Goal: Task Accomplishment & Management: Use online tool/utility

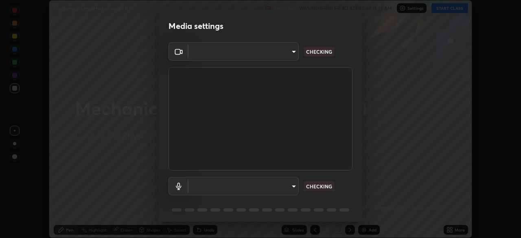
scroll to position [29, 0]
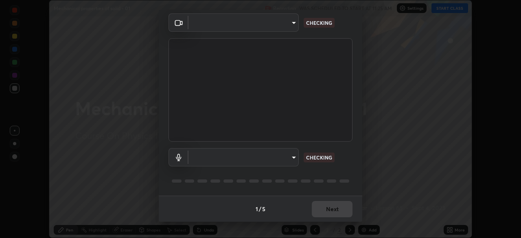
type input "1170694498857cb11788a0b7ae79d5cf1e08a6c331eb8d7031f90166f8fae325"
type input "default"
click at [321, 208] on div "1 / 5 Next" at bounding box center [261, 209] width 204 height 26
click at [323, 209] on div "1 / 5 Next" at bounding box center [261, 209] width 204 height 26
click at [325, 209] on div "1 / 5 Next" at bounding box center [261, 209] width 204 height 26
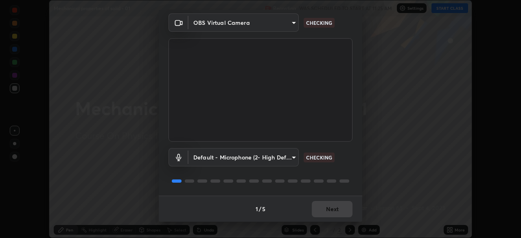
click at [325, 208] on div "1 / 5 Next" at bounding box center [261, 209] width 204 height 26
click at [328, 209] on div "1 / 5 Next" at bounding box center [261, 209] width 204 height 26
click at [329, 209] on div "1 / 5 Next" at bounding box center [261, 209] width 204 height 26
click at [328, 208] on div "1 / 5 Next" at bounding box center [261, 209] width 204 height 26
click at [330, 209] on div "1 / 5 Next" at bounding box center [261, 209] width 204 height 26
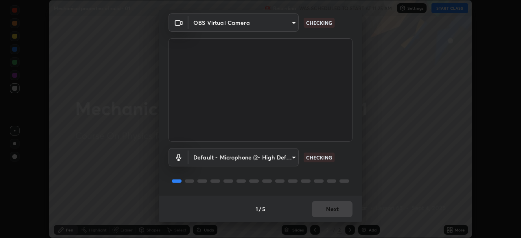
click at [326, 209] on div "1 / 5 Next" at bounding box center [261, 209] width 204 height 26
click at [328, 207] on div "1 / 5 Next" at bounding box center [261, 209] width 204 height 26
click at [327, 207] on div "1 / 5 Next" at bounding box center [261, 209] width 204 height 26
click at [323, 208] on div "1 / 5 Next" at bounding box center [261, 209] width 204 height 26
click at [323, 207] on div "1 / 5 Next" at bounding box center [261, 209] width 204 height 26
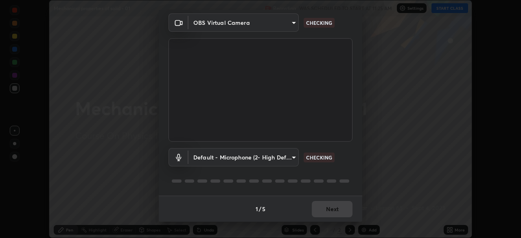
click at [322, 207] on div "1 / 5 Next" at bounding box center [261, 209] width 204 height 26
click at [324, 208] on div "1 / 5 Next" at bounding box center [261, 209] width 204 height 26
click at [321, 208] on div "1 / 5 Next" at bounding box center [261, 209] width 204 height 26
click at [325, 207] on div "1 / 5 Next" at bounding box center [261, 209] width 204 height 26
click at [322, 209] on button "Next" at bounding box center [332, 209] width 41 height 16
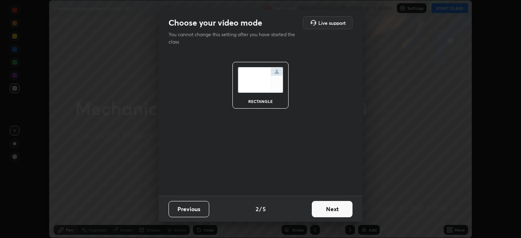
scroll to position [0, 0]
click at [323, 209] on button "Next" at bounding box center [332, 209] width 41 height 16
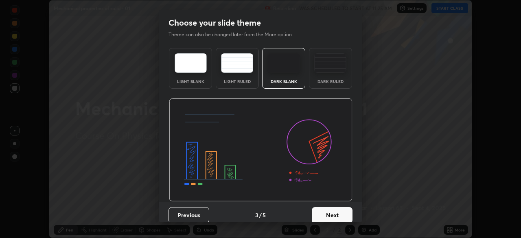
click at [323, 208] on button "Next" at bounding box center [332, 215] width 41 height 16
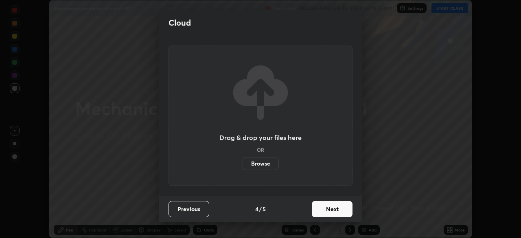
click at [323, 209] on button "Next" at bounding box center [332, 209] width 41 height 16
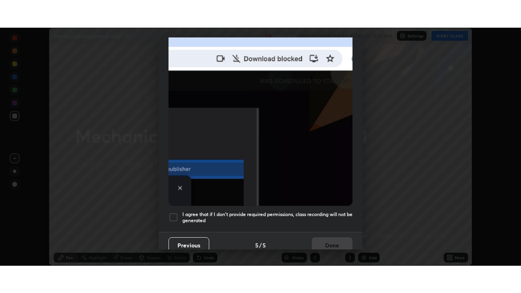
scroll to position [195, 0]
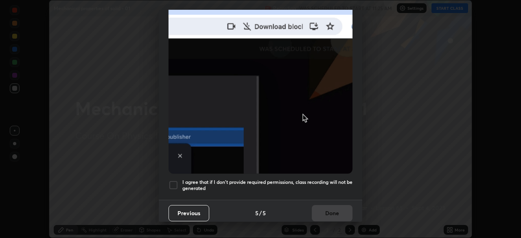
click at [323, 180] on h5 "I agree that if I don't provide required permissions, class recording will not …" at bounding box center [268, 185] width 170 height 13
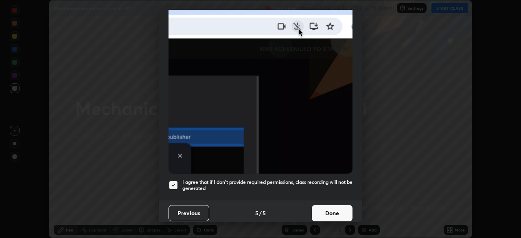
click at [326, 211] on button "Done" at bounding box center [332, 213] width 41 height 16
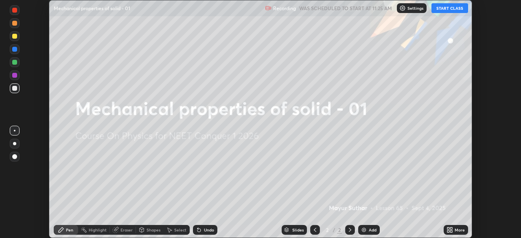
click at [451, 229] on icon at bounding box center [452, 229] width 2 height 2
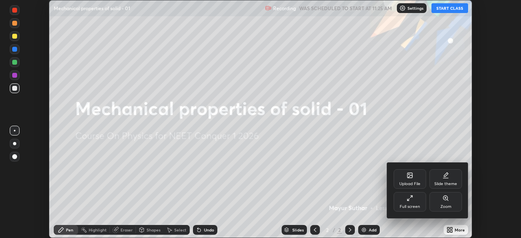
click at [404, 203] on div "Full screen" at bounding box center [410, 202] width 33 height 20
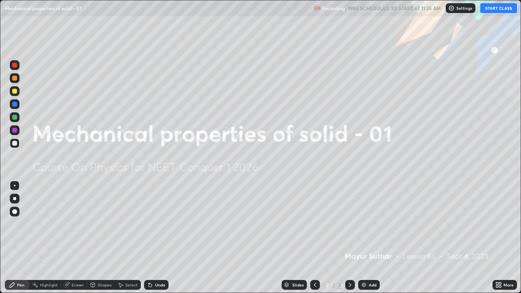
scroll to position [293, 521]
click at [495, 7] on button "START CLASS" at bounding box center [499, 8] width 37 height 10
click at [15, 212] on div at bounding box center [14, 211] width 5 height 5
click at [368, 238] on div "Add" at bounding box center [370, 285] width 22 height 10
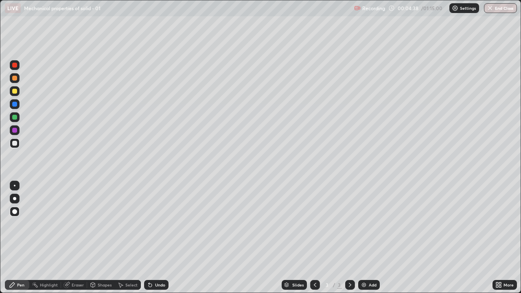
click at [12, 105] on div at bounding box center [14, 104] width 5 height 5
click at [15, 106] on div at bounding box center [14, 104] width 5 height 5
click at [16, 65] on div at bounding box center [14, 65] width 5 height 5
click at [68, 238] on icon at bounding box center [66, 285] width 5 height 5
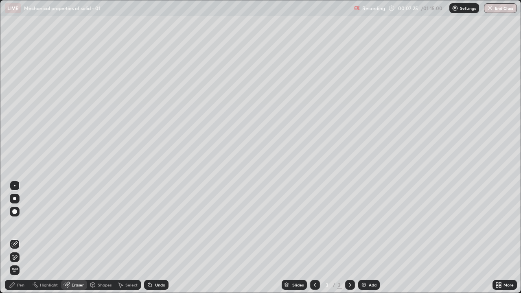
click at [11, 238] on icon at bounding box center [12, 285] width 5 height 5
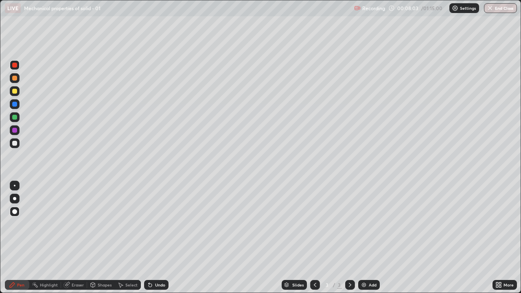
click at [149, 238] on icon at bounding box center [150, 285] width 3 height 3
click at [15, 130] on div at bounding box center [14, 130] width 5 height 5
click at [16, 145] on div at bounding box center [14, 143] width 5 height 5
click at [156, 238] on div "Undo" at bounding box center [160, 285] width 10 height 4
click at [16, 143] on div at bounding box center [14, 143] width 5 height 5
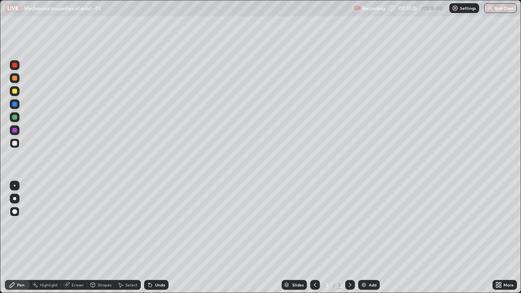
click at [350, 238] on div at bounding box center [350, 285] width 10 height 16
click at [124, 238] on div "Select" at bounding box center [128, 285] width 26 height 10
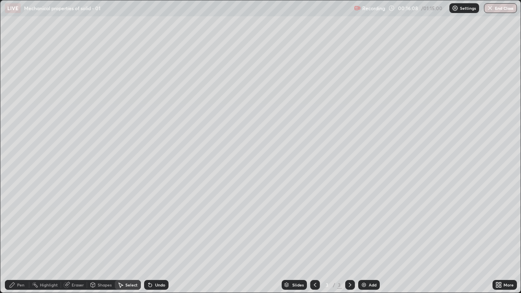
click at [17, 238] on div "Pen" at bounding box center [20, 285] width 7 height 4
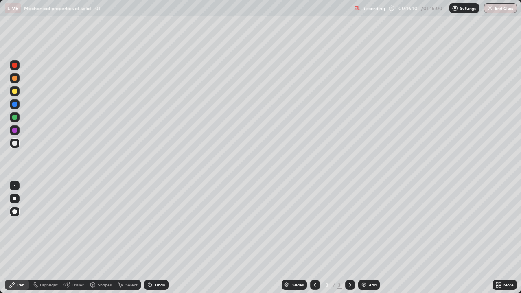
click at [14, 144] on div at bounding box center [14, 143] width 5 height 5
click at [158, 238] on div "Undo" at bounding box center [160, 285] width 10 height 4
click at [15, 117] on div at bounding box center [14, 117] width 5 height 5
click at [154, 238] on div "Undo" at bounding box center [156, 285] width 24 height 10
click at [160, 238] on div "Undo" at bounding box center [160, 285] width 10 height 4
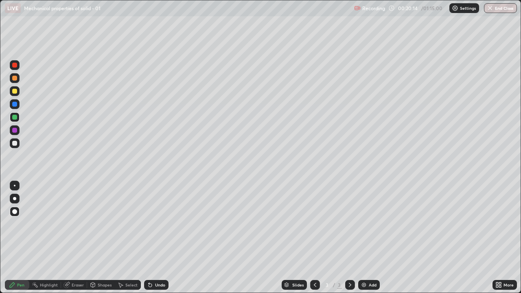
click at [366, 238] on img at bounding box center [364, 285] width 7 height 7
click at [15, 144] on div at bounding box center [14, 143] width 5 height 5
click at [159, 238] on div "Undo" at bounding box center [156, 285] width 24 height 10
click at [158, 238] on div "Undo" at bounding box center [156, 285] width 24 height 10
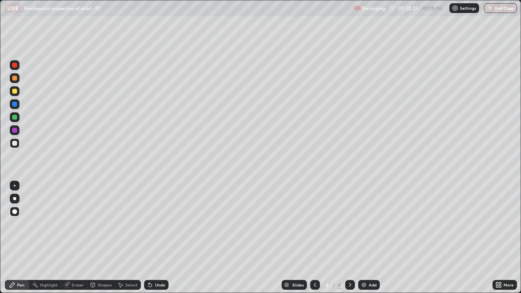
click at [157, 238] on div "Undo" at bounding box center [156, 285] width 24 height 10
click at [15, 92] on div at bounding box center [14, 91] width 5 height 5
click at [17, 117] on div at bounding box center [14, 117] width 5 height 5
click at [15, 144] on div at bounding box center [14, 143] width 5 height 5
click at [15, 90] on div at bounding box center [14, 91] width 5 height 5
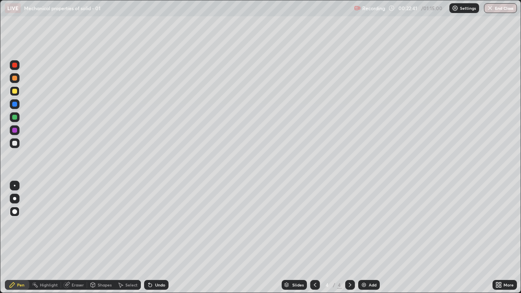
click at [15, 130] on div at bounding box center [14, 130] width 5 height 5
click at [15, 142] on div at bounding box center [14, 143] width 5 height 5
click at [363, 238] on img at bounding box center [364, 285] width 7 height 7
click at [14, 65] on div at bounding box center [14, 65] width 5 height 5
click at [314, 238] on icon at bounding box center [315, 285] width 7 height 7
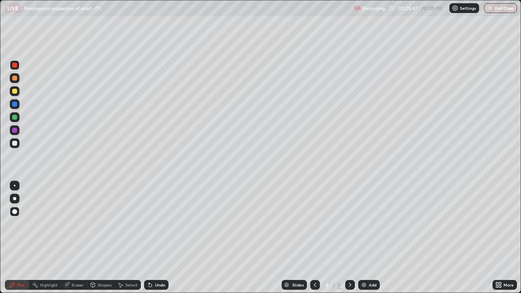
click at [349, 238] on icon at bounding box center [350, 285] width 7 height 7
click at [315, 238] on icon at bounding box center [315, 285] width 7 height 7
click at [348, 238] on icon at bounding box center [350, 285] width 7 height 7
click at [315, 238] on icon at bounding box center [315, 285] width 7 height 7
click at [350, 238] on icon at bounding box center [350, 285] width 7 height 7
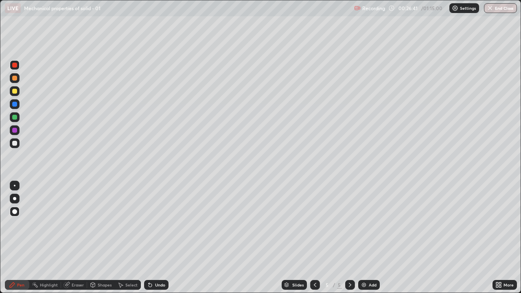
click at [71, 238] on div "Eraser" at bounding box center [74, 285] width 26 height 10
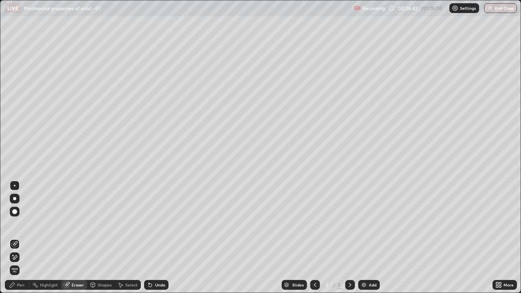
click at [13, 238] on icon at bounding box center [13, 255] width 1 height 1
click at [19, 238] on div "Pen" at bounding box center [20, 285] width 7 height 4
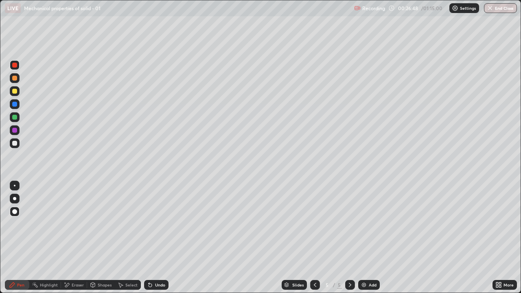
click at [17, 144] on div at bounding box center [14, 143] width 5 height 5
click at [367, 238] on div "Add" at bounding box center [370, 285] width 22 height 10
click at [14, 130] on div at bounding box center [14, 130] width 5 height 5
click at [150, 238] on icon at bounding box center [150, 285] width 3 height 3
click at [153, 238] on div "Undo" at bounding box center [156, 285] width 24 height 10
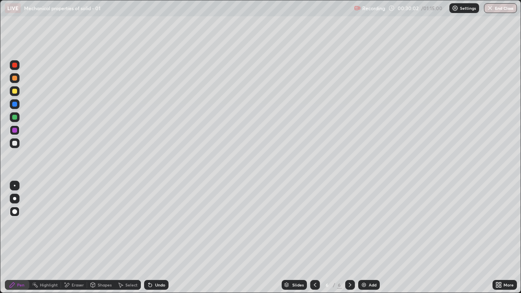
click at [160, 238] on div "Undo" at bounding box center [160, 285] width 10 height 4
click at [164, 238] on div "Undo" at bounding box center [160, 285] width 10 height 4
click at [155, 238] on div "Undo" at bounding box center [160, 285] width 10 height 4
click at [160, 238] on div "Undo" at bounding box center [156, 285] width 24 height 10
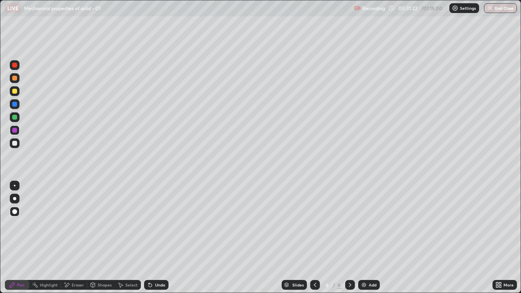
click at [159, 238] on div "Undo" at bounding box center [156, 285] width 24 height 10
click at [16, 105] on div at bounding box center [14, 104] width 5 height 5
click at [17, 131] on div at bounding box center [14, 130] width 5 height 5
click at [155, 238] on div "Undo" at bounding box center [160, 285] width 10 height 4
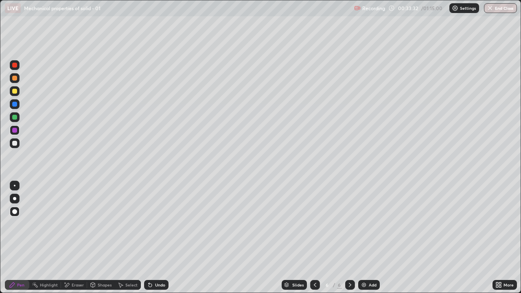
click at [156, 238] on div "Undo" at bounding box center [160, 285] width 10 height 4
click at [155, 238] on div "Undo" at bounding box center [160, 285] width 10 height 4
click at [154, 238] on div "Undo" at bounding box center [156, 285] width 24 height 10
click at [150, 238] on icon at bounding box center [150, 285] width 7 height 7
click at [151, 238] on div "Undo" at bounding box center [156, 285] width 24 height 10
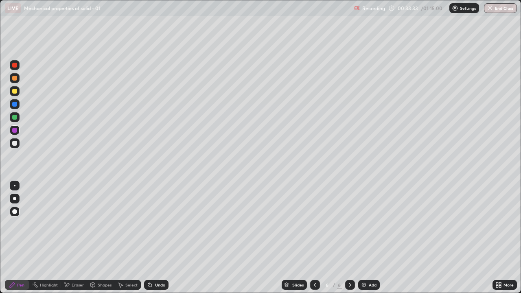
click at [152, 238] on div "Undo" at bounding box center [156, 285] width 24 height 10
click at [151, 238] on div "Undo" at bounding box center [156, 285] width 24 height 10
click at [150, 238] on div "Undo" at bounding box center [156, 285] width 24 height 10
click at [152, 238] on icon at bounding box center [150, 285] width 7 height 7
click at [154, 238] on div "Undo" at bounding box center [156, 285] width 24 height 10
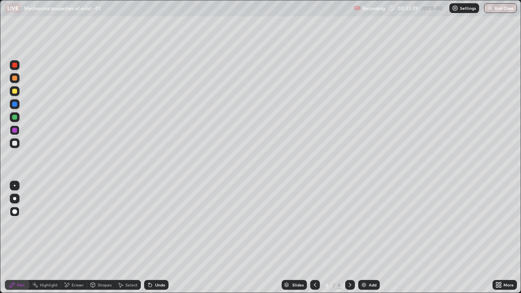
click at [155, 238] on div "Undo" at bounding box center [160, 285] width 10 height 4
click at [14, 106] on div at bounding box center [14, 104] width 5 height 5
click at [14, 143] on div at bounding box center [14, 143] width 5 height 5
click at [167, 238] on div "Undo" at bounding box center [156, 285] width 24 height 10
click at [14, 64] on div at bounding box center [14, 65] width 5 height 5
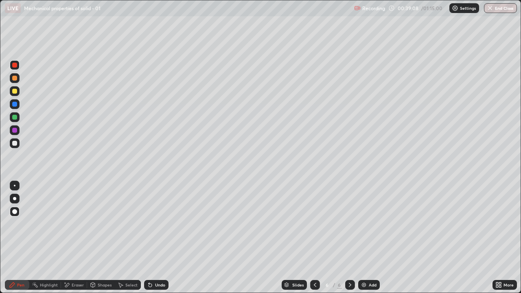
click at [12, 140] on div at bounding box center [15, 144] width 10 height 10
click at [76, 238] on div "Eraser" at bounding box center [78, 285] width 12 height 4
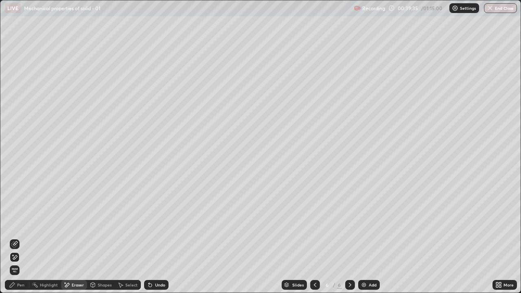
click at [20, 238] on div "Pen" at bounding box center [20, 285] width 7 height 4
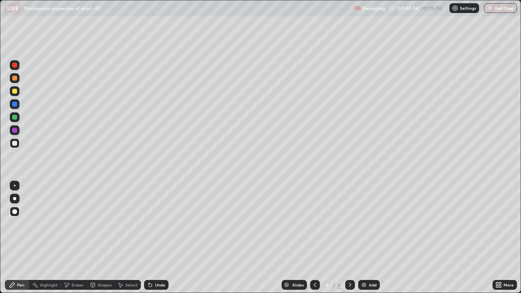
click at [13, 106] on div at bounding box center [14, 104] width 5 height 5
click at [367, 238] on div "Add" at bounding box center [370, 285] width 22 height 10
click at [16, 141] on div at bounding box center [14, 143] width 5 height 5
click at [15, 132] on div at bounding box center [14, 130] width 5 height 5
click at [16, 141] on div at bounding box center [14, 143] width 5 height 5
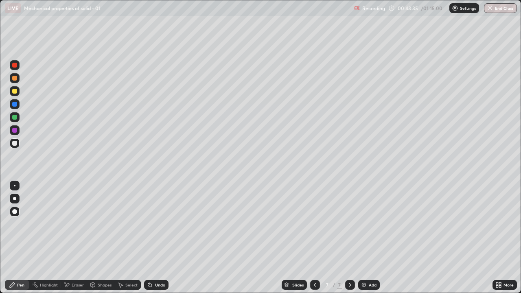
click at [16, 131] on div at bounding box center [14, 130] width 5 height 5
click at [15, 144] on div at bounding box center [14, 143] width 5 height 5
click at [15, 115] on div at bounding box center [14, 117] width 5 height 5
click at [15, 143] on div at bounding box center [14, 143] width 5 height 5
click at [79, 238] on div "Eraser" at bounding box center [78, 285] width 12 height 4
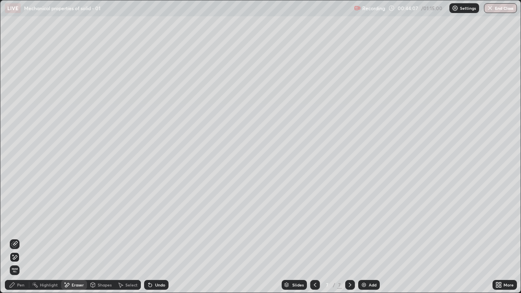
click at [124, 238] on div "Select" at bounding box center [128, 285] width 26 height 10
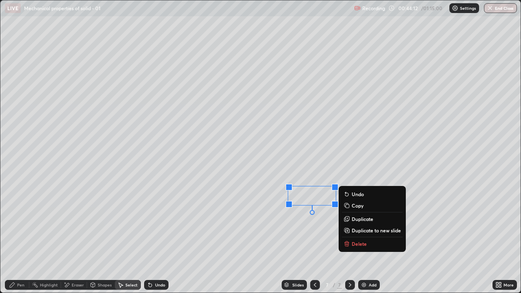
click at [18, 238] on div "Pen" at bounding box center [20, 285] width 7 height 4
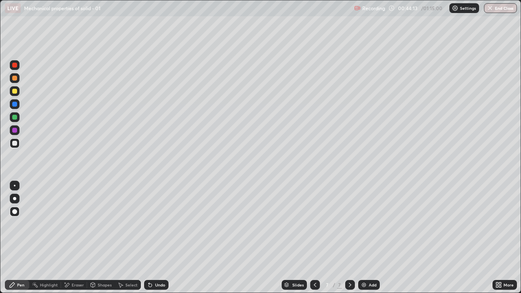
click at [77, 238] on div "Eraser" at bounding box center [78, 285] width 12 height 4
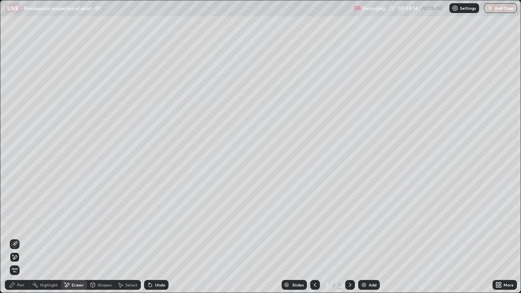
click at [15, 238] on div "Pen" at bounding box center [17, 285] width 24 height 10
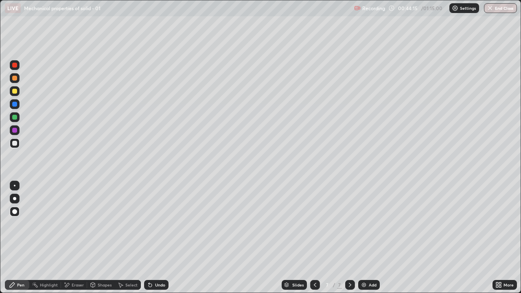
click at [15, 140] on div at bounding box center [15, 144] width 10 height 10
click at [15, 90] on div at bounding box center [14, 91] width 5 height 5
click at [15, 142] on div at bounding box center [14, 143] width 5 height 5
click at [15, 143] on div at bounding box center [14, 143] width 5 height 5
click at [367, 238] on div "Add" at bounding box center [370, 285] width 22 height 10
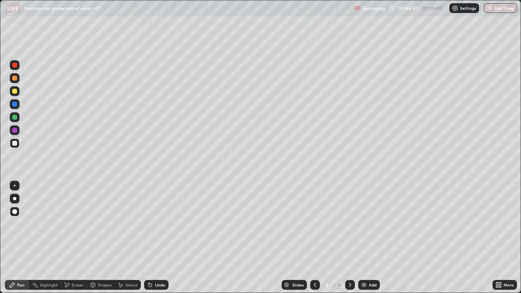
click at [14, 142] on div at bounding box center [14, 143] width 5 height 5
click at [159, 238] on div "Undo" at bounding box center [160, 285] width 10 height 4
click at [16, 93] on div at bounding box center [14, 91] width 5 height 5
click at [156, 238] on div "Undo" at bounding box center [160, 285] width 10 height 4
click at [18, 144] on div at bounding box center [15, 144] width 10 height 10
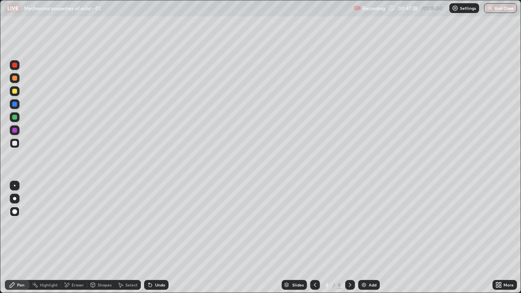
click at [48, 238] on div "Highlight" at bounding box center [49, 285] width 18 height 4
click at [15, 238] on icon at bounding box center [14, 257] width 7 height 7
click at [14, 238] on icon at bounding box center [12, 285] width 7 height 7
click at [15, 130] on div at bounding box center [14, 130] width 5 height 5
click at [15, 66] on div at bounding box center [14, 65] width 5 height 5
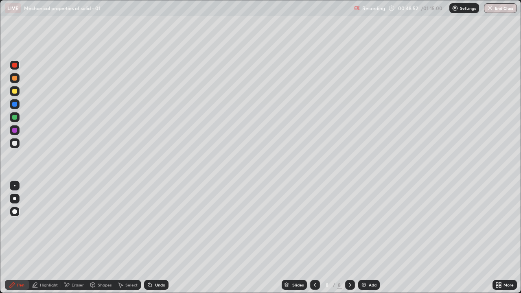
click at [13, 116] on div at bounding box center [14, 117] width 5 height 5
click at [15, 144] on div at bounding box center [14, 143] width 5 height 5
click at [361, 238] on img at bounding box center [364, 285] width 7 height 7
click at [16, 90] on div at bounding box center [14, 91] width 5 height 5
click at [315, 238] on icon at bounding box center [315, 285] width 7 height 7
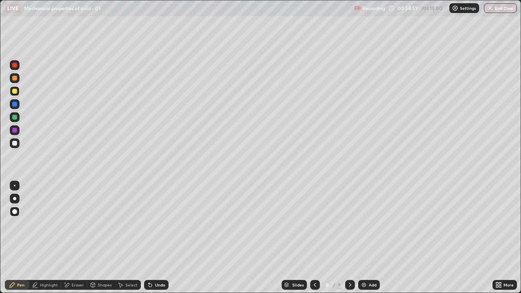
click at [348, 238] on icon at bounding box center [350, 285] width 7 height 7
click at [15, 105] on div at bounding box center [14, 104] width 5 height 5
click at [365, 238] on div "Add" at bounding box center [370, 285] width 22 height 10
click at [13, 106] on div at bounding box center [14, 104] width 5 height 5
click at [314, 238] on icon at bounding box center [315, 285] width 2 height 4
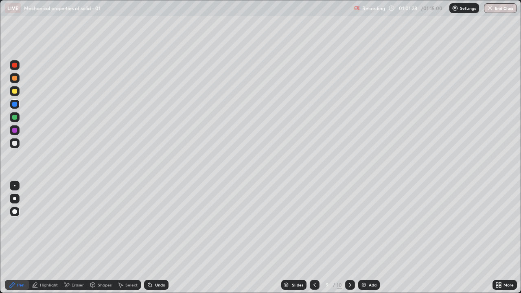
click at [350, 238] on icon at bounding box center [350, 285] width 7 height 7
click at [14, 91] on div at bounding box center [14, 91] width 5 height 5
click at [154, 238] on div "Undo" at bounding box center [156, 285] width 24 height 10
click at [156, 238] on div "Undo" at bounding box center [160, 285] width 10 height 4
click at [18, 105] on div at bounding box center [15, 104] width 10 height 10
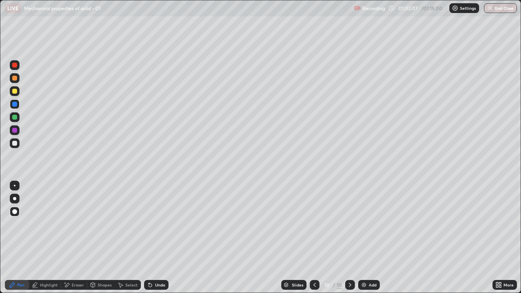
click at [77, 238] on div "Eraser" at bounding box center [78, 285] width 12 height 4
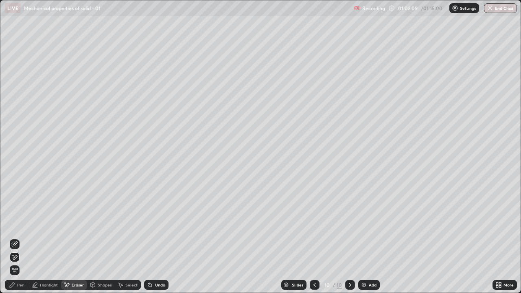
click at [25, 238] on div "Pen" at bounding box center [17, 285] width 24 height 10
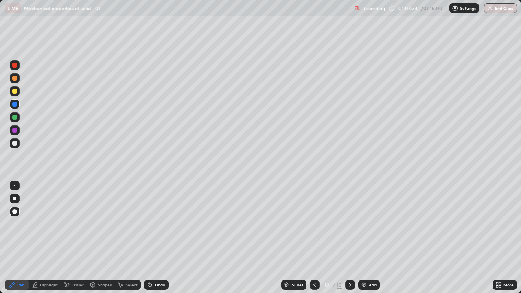
click at [15, 132] on div at bounding box center [14, 130] width 5 height 5
click at [15, 131] on div at bounding box center [14, 130] width 5 height 5
click at [14, 144] on div at bounding box center [14, 143] width 5 height 5
click at [14, 130] on div at bounding box center [14, 130] width 5 height 5
click at [498, 9] on button "End Class" at bounding box center [500, 8] width 33 height 10
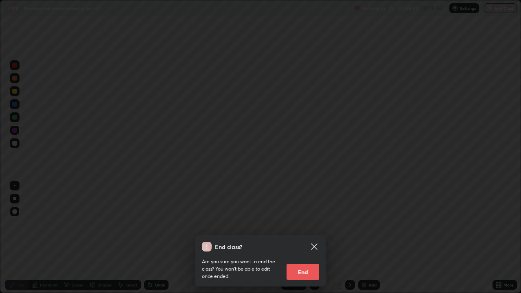
click at [311, 238] on button "End" at bounding box center [303, 272] width 33 height 16
